Goal: Task Accomplishment & Management: Complete application form

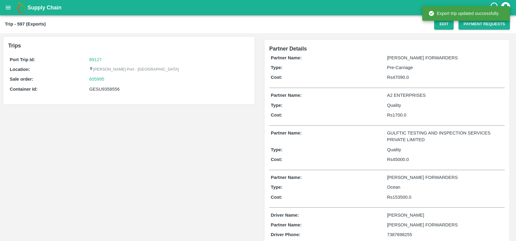
scroll to position [35, 0]
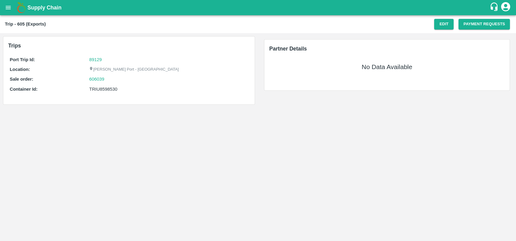
click at [100, 88] on div "TRIU8598530" at bounding box center [168, 89] width 159 height 7
copy div "TRIU8598530"
click at [441, 23] on button "Edit" at bounding box center [444, 24] width 19 height 11
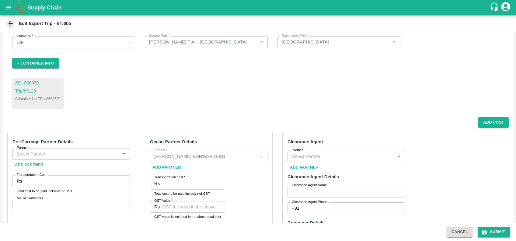
scroll to position [32, 0]
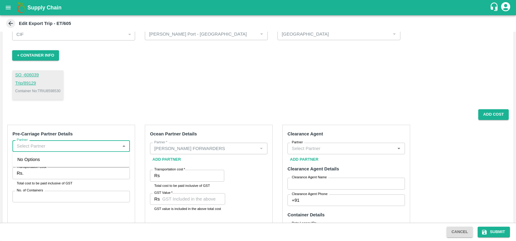
click at [81, 146] on input "Partner" at bounding box center [66, 146] width 104 height 8
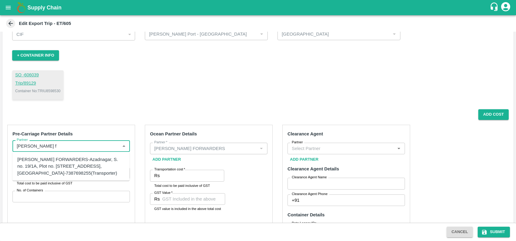
click at [60, 168] on div "SHUBHAM FORWARDERS-Azadnagar, S. no. 19/1A, Plot no. 41, Mamurdi, Dehuroad, Pun…" at bounding box center [71, 166] width 108 height 20
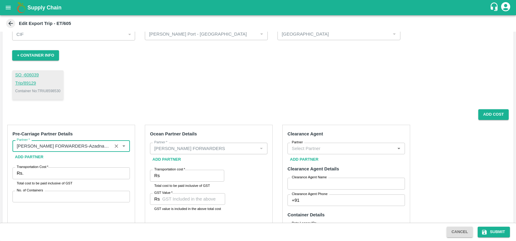
type input "SHUBHAM FORWARDERS-Azadnagar, S. no. 19/1A, Plot no. 41, Mamurdi, Dehuroad, Pun…"
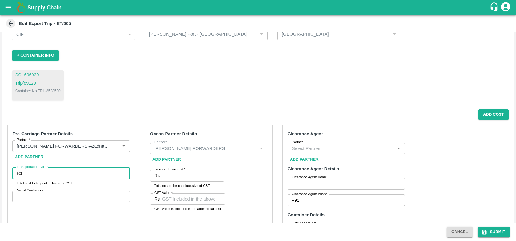
click at [61, 176] on input "Transportation Cost   *" at bounding box center [78, 173] width 104 height 12
type input "45000"
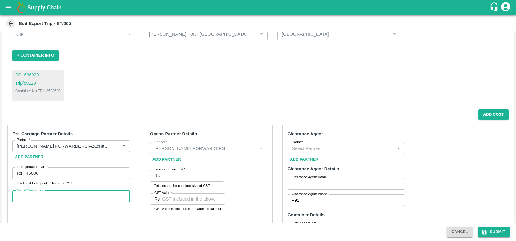
click at [22, 195] on input "No. of Containers" at bounding box center [71, 197] width 118 height 12
type input "1"
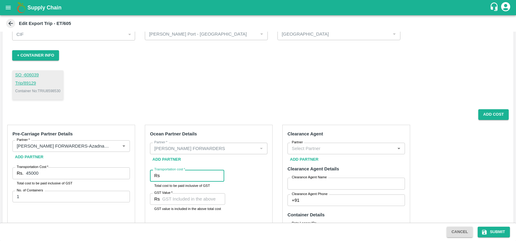
click at [182, 176] on input "Transportation cost   *" at bounding box center [193, 176] width 62 height 12
type input "300000"
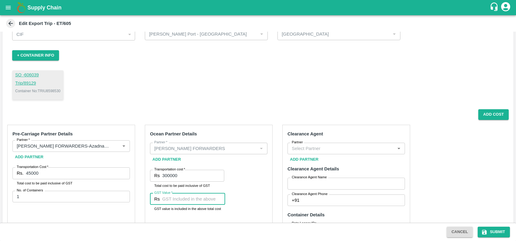
click at [168, 202] on input "GST Value   *" at bounding box center [193, 199] width 63 height 12
type input "30000"
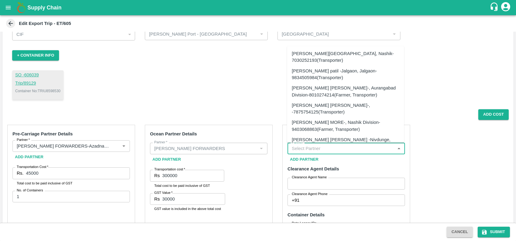
click at [315, 147] on input "Partner" at bounding box center [342, 149] width 104 height 8
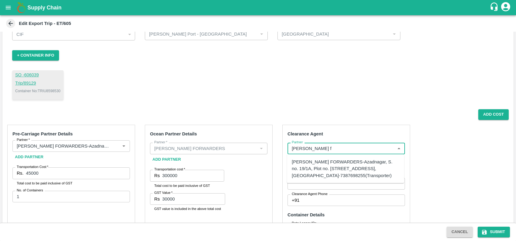
click at [318, 170] on div "SHUBHAM FORWARDERS-Azadnagar, S. no. 19/1A, Plot no. 41, Mamurdi, Dehuroad, Pun…" at bounding box center [346, 169] width 108 height 20
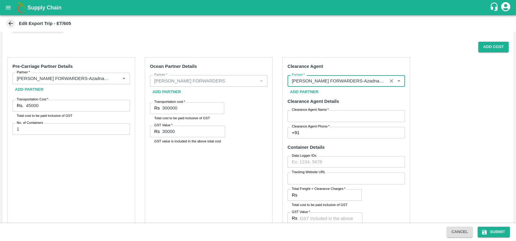
scroll to position [100, 0]
type input "SHUBHAM FORWARDERS-Azadnagar, S. no. 19/1A, Plot no. 41, Mamurdi, Dehuroad, Pun…"
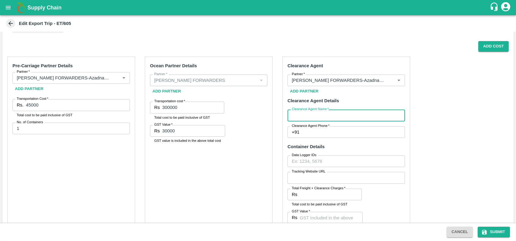
click at [308, 113] on input "Clearance Agent Name   *" at bounding box center [347, 116] width 118 height 12
type input "Chaitanya"
type input "7387698255"
type input "3500"
type input "770"
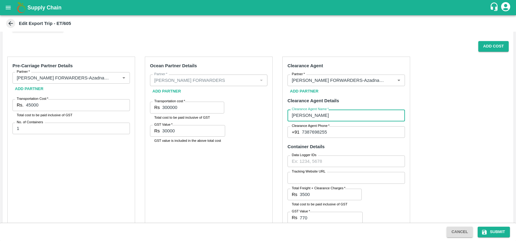
type input "1700"
type input "00"
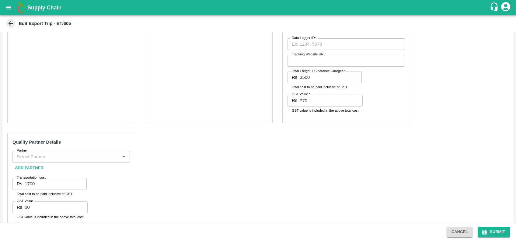
scroll to position [218, 0]
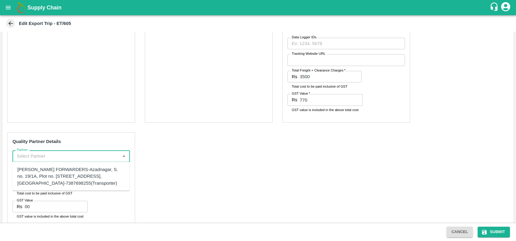
click at [44, 158] on input "Partner" at bounding box center [66, 156] width 104 height 8
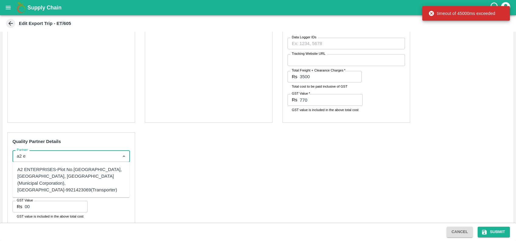
click at [32, 171] on div "A2 ENTERPRISES-Plot No.16 Devikanandan Apartment, Mahadev Bagh, Near Godavari C…" at bounding box center [71, 179] width 108 height 27
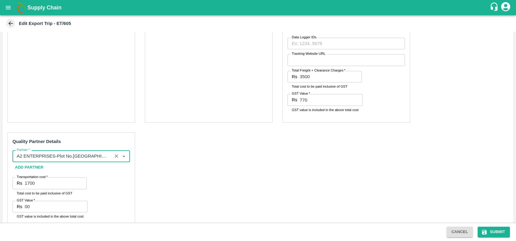
scroll to position [231, 0]
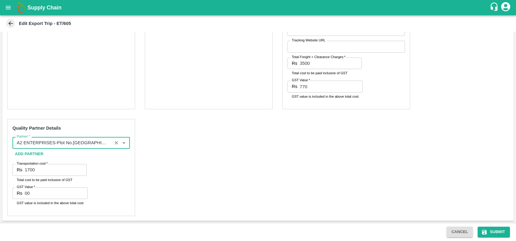
type input "A2 ENTERPRISES-Plot No.16 Devikanandan Apartment, Mahadev Bagh, Near Godavari C…"
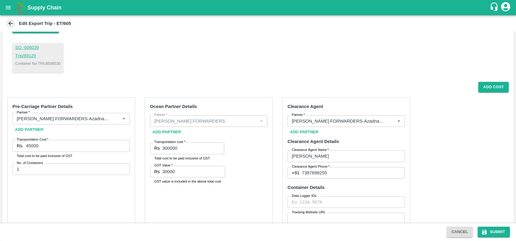
scroll to position [52, 0]
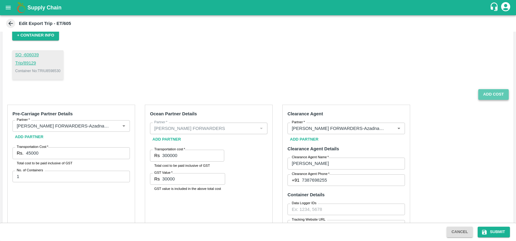
click at [480, 98] on button "Add Cost" at bounding box center [494, 94] width 30 height 11
radio input "true"
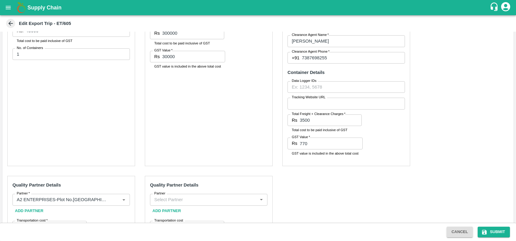
scroll to position [242, 0]
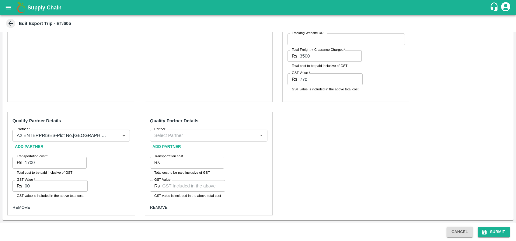
click at [184, 130] on div "Partner" at bounding box center [209, 136] width 118 height 12
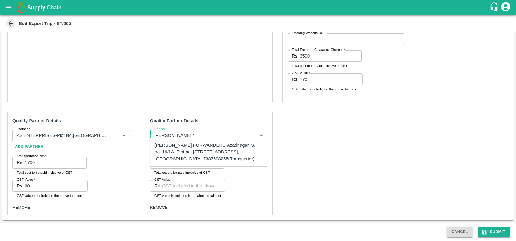
click at [190, 149] on div "SHUBHAM FORWARDERS-Azadnagar, S. no. 19/1A, Plot no. 41, Mamurdi, Dehuroad, Pun…" at bounding box center [209, 152] width 108 height 20
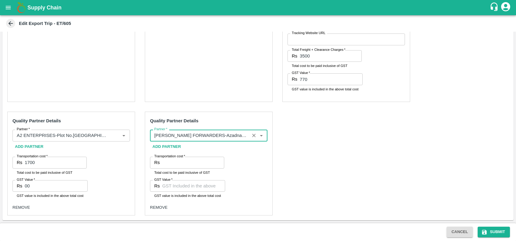
type input "SHUBHAM FORWARDERS-Azadnagar, S. no. 19/1A, Plot no. 41, Mamurdi, Dehuroad, Pun…"
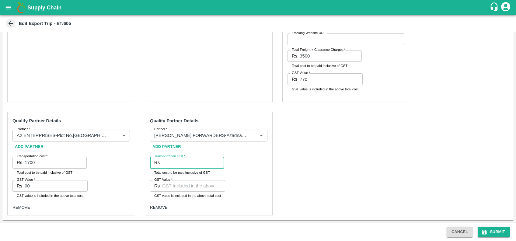
click at [185, 158] on input "Transportation cost   *" at bounding box center [193, 163] width 62 height 12
type input "1"
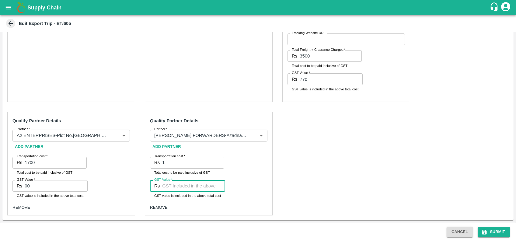
click at [175, 180] on input "GST Value   *" at bounding box center [193, 186] width 63 height 12
type input "1"
click at [500, 231] on button "Submit" at bounding box center [494, 232] width 32 height 11
